Goal: Entertainment & Leisure: Consume media (video, audio)

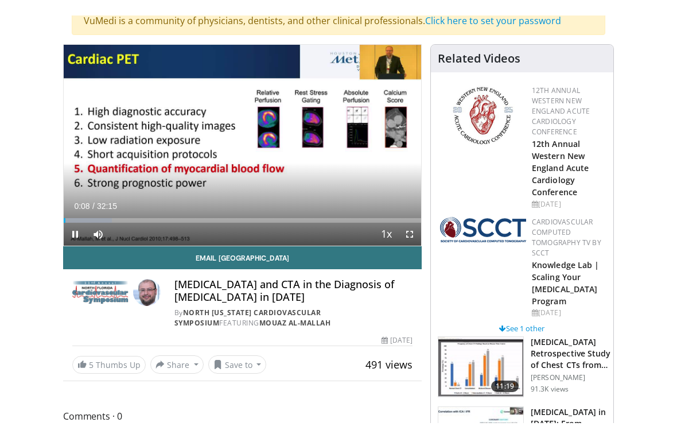
scroll to position [14, 0]
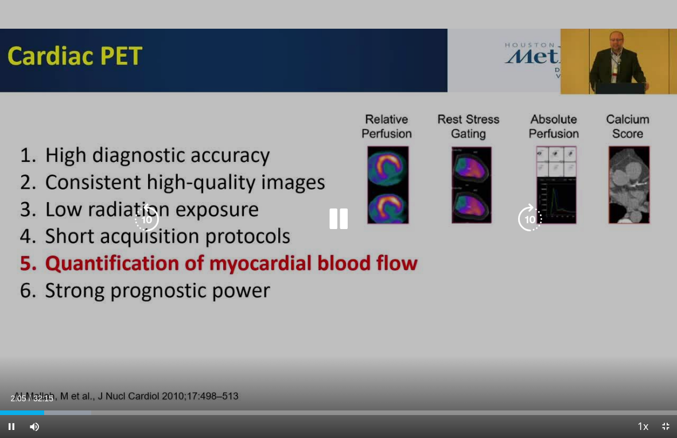
click at [324, 212] on icon "Video Player" at bounding box center [338, 219] width 32 height 32
click at [341, 217] on icon "Video Player" at bounding box center [338, 219] width 32 height 32
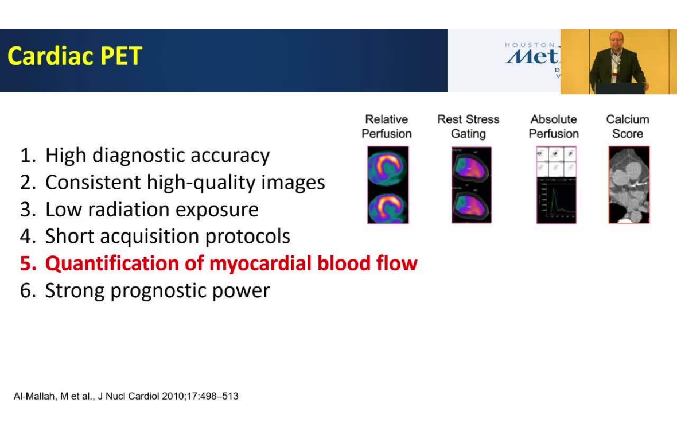
click at [9, 0] on html "Specialties Adult & Family Medicine Allergy, [MEDICAL_DATA], Immunology Anesthe…" at bounding box center [338, 205] width 677 height 438
click at [24, 40] on div "10 seconds Tap to unmute" at bounding box center [338, 219] width 677 height 438
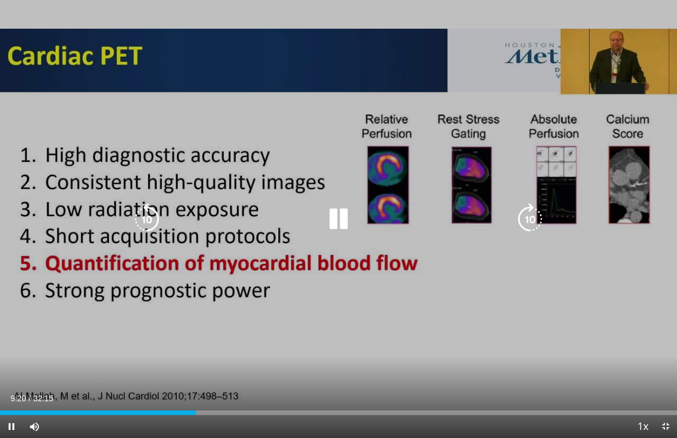
click at [53, 88] on div "10 seconds Tap to unmute" at bounding box center [338, 219] width 677 height 438
click at [22, 161] on div "10 seconds Tap to unmute" at bounding box center [338, 219] width 677 height 438
click at [10, 288] on div "10 seconds Tap to unmute" at bounding box center [338, 219] width 677 height 438
click at [341, 212] on icon "Video Player" at bounding box center [338, 219] width 32 height 32
